Goal: Check status: Check status

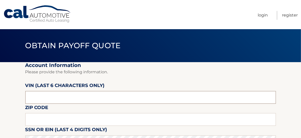
click at [49, 95] on input "text" at bounding box center [150, 97] width 251 height 13
type input "043005"
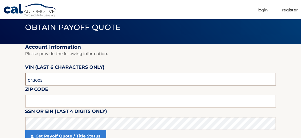
scroll to position [28, 0]
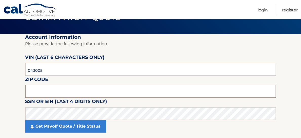
click at [71, 93] on input "text" at bounding box center [150, 91] width 251 height 13
click at [50, 92] on input "text" at bounding box center [150, 91] width 251 height 13
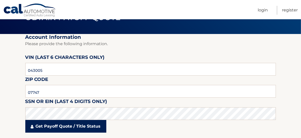
click at [60, 129] on link "Get Payoff Quote / Title Status" at bounding box center [65, 126] width 81 height 13
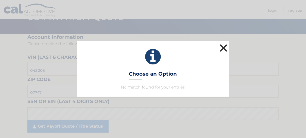
click at [223, 47] on button "×" at bounding box center [223, 48] width 10 height 10
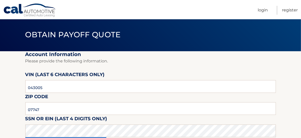
scroll to position [67, 0]
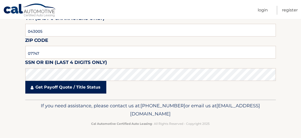
click at [59, 90] on link "Get Payoff Quote / Title Status" at bounding box center [65, 87] width 81 height 13
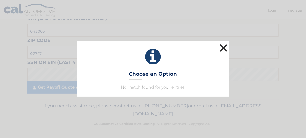
click at [220, 46] on button "×" at bounding box center [223, 48] width 10 height 10
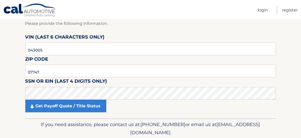
scroll to position [56, 0]
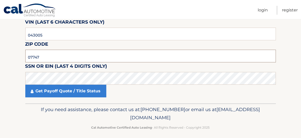
drag, startPoint x: 41, startPoint y: 62, endPoint x: -1, endPoint y: 60, distance: 41.9
click at [0, 60] on html "Cal Automotive Menu Login Register Obtain Payoff Quote 043005" at bounding box center [150, 6] width 301 height 138
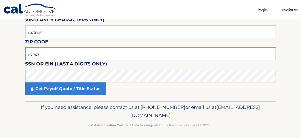
scroll to position [39, 0]
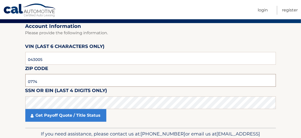
type input "07747"
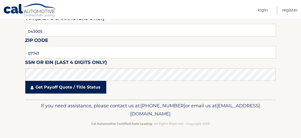
click at [59, 89] on link "Get Payoff Quote / Title Status" at bounding box center [65, 87] width 81 height 13
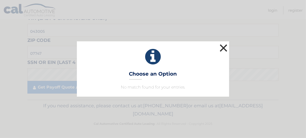
click at [221, 50] on button "×" at bounding box center [223, 48] width 10 height 10
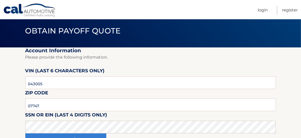
scroll to position [28, 0]
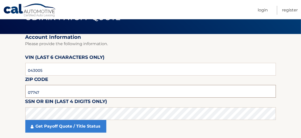
click at [52, 92] on input "07747" at bounding box center [150, 91] width 251 height 13
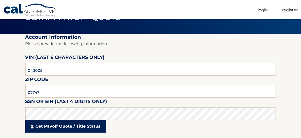
click at [70, 128] on link "Get Payoff Quote / Title Status" at bounding box center [65, 126] width 81 height 13
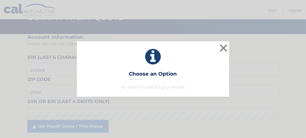
click at [153, 54] on icon at bounding box center [152, 57] width 139 height 18
click at [223, 46] on button "×" at bounding box center [223, 48] width 10 height 10
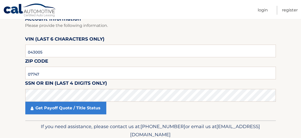
scroll to position [56, 0]
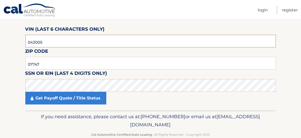
click at [80, 39] on input "043005" at bounding box center [150, 41] width 251 height 13
drag, startPoint x: 41, startPoint y: 42, endPoint x: 14, endPoint y: 45, distance: 27.3
click at [14, 45] on section "Account Information Please provide the following information. [PERSON_NAME] (la…" at bounding box center [150, 58] width 301 height 105
drag, startPoint x: 43, startPoint y: 44, endPoint x: 17, endPoint y: 46, distance: 26.0
click at [17, 46] on section "Account Information Please provide the following information. [PERSON_NAME] (la…" at bounding box center [150, 58] width 301 height 105
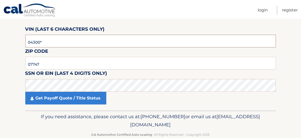
type input "043005"
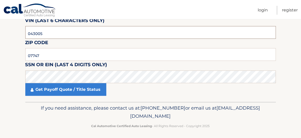
scroll to position [67, 0]
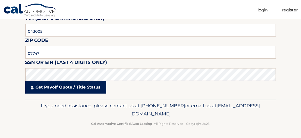
click at [59, 89] on link "Get Payoff Quote / Title Status" at bounding box center [65, 87] width 81 height 13
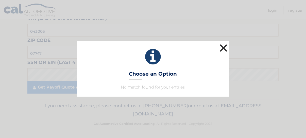
click at [221, 48] on button "×" at bounding box center [223, 48] width 10 height 10
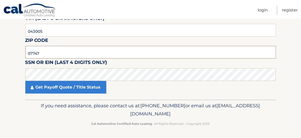
click at [44, 53] on input "07747" at bounding box center [150, 52] width 251 height 13
click at [28, 31] on input "043005" at bounding box center [150, 30] width 251 height 13
click at [53, 31] on input "043005" at bounding box center [150, 30] width 251 height 13
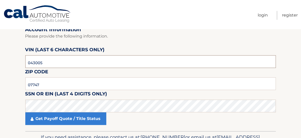
scroll to position [0, 0]
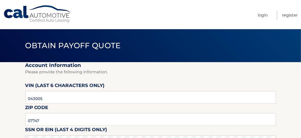
click at [146, 10] on nav "Menu Login Register" at bounding box center [187, 14] width 222 height 29
